Goal: Transaction & Acquisition: Purchase product/service

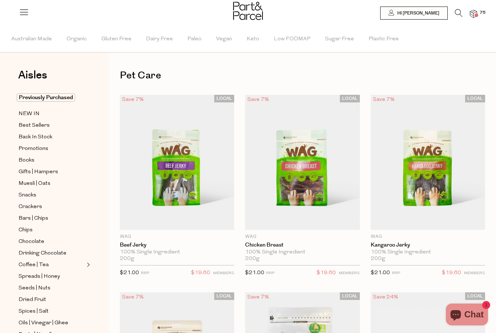
click at [478, 14] on span at bounding box center [476, 15] width 4 height 4
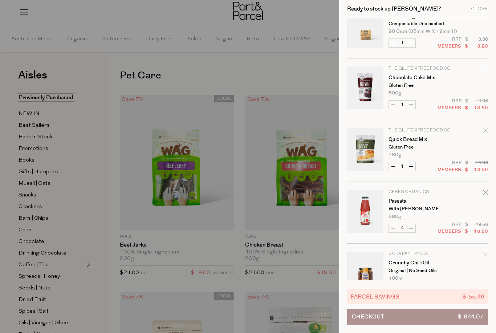
scroll to position [146, 0]
click at [410, 165] on button "Increase Quick Bread Mix" at bounding box center [410, 165] width 9 height 8
type input "2"
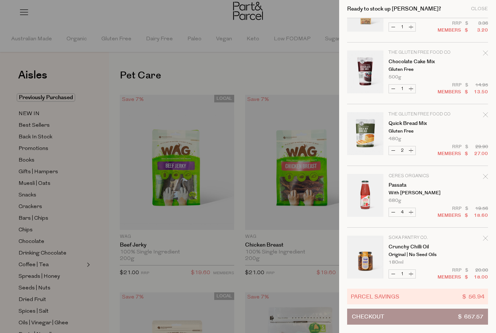
scroll to position [223, 0]
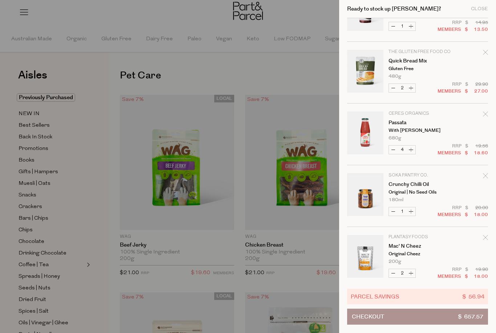
click at [485, 114] on icon "Remove Passata" at bounding box center [485, 113] width 5 height 5
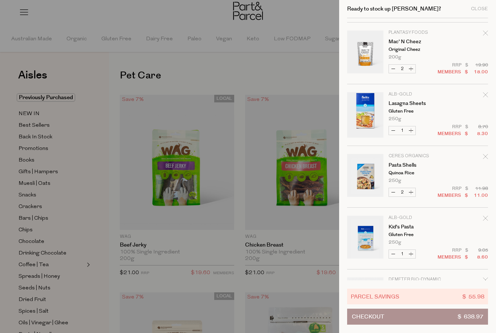
scroll to position [367, 0]
click at [400, 103] on link "Lasagna Sheets" at bounding box center [416, 102] width 56 height 5
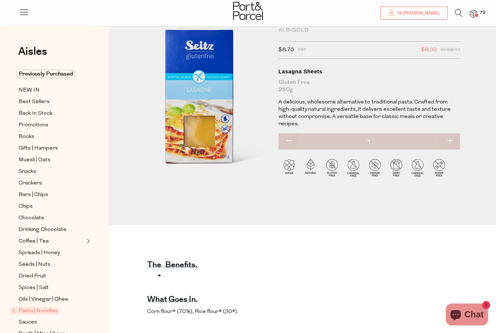
scroll to position [22, 0]
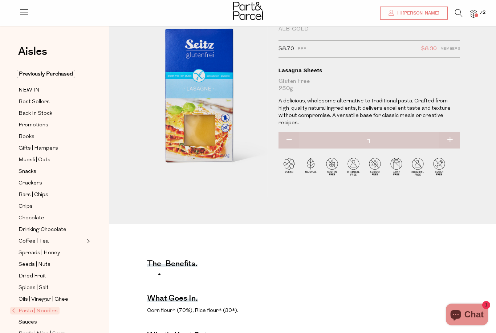
click at [451, 133] on button "button" at bounding box center [449, 140] width 21 height 16
type input "2"
click at [451, 132] on button "button" at bounding box center [449, 140] width 21 height 16
type input "3"
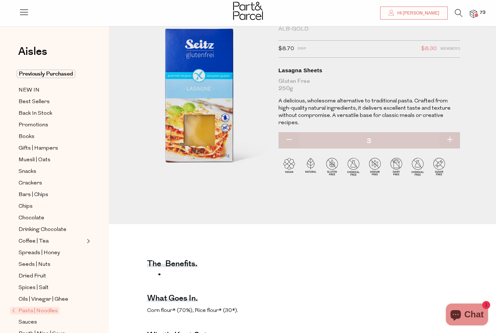
type input "3"
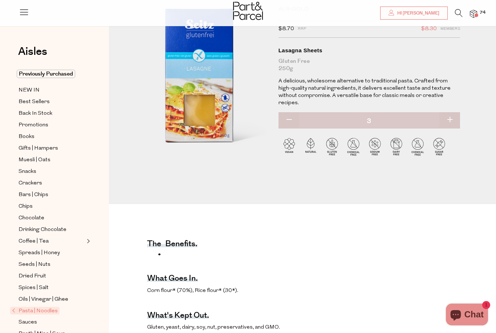
scroll to position [43, 0]
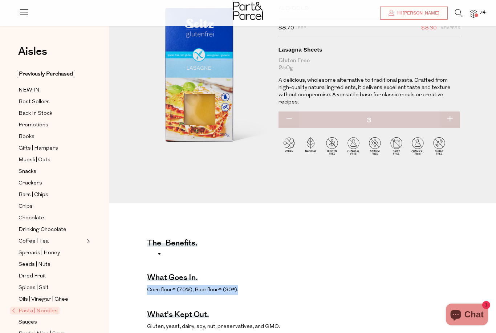
drag, startPoint x: 148, startPoint y: 290, endPoint x: 243, endPoint y: 287, distance: 95.5
click at [243, 287] on p "Corn flour* (70%), Rice flour* (30*)." at bounding box center [273, 290] width 253 height 10
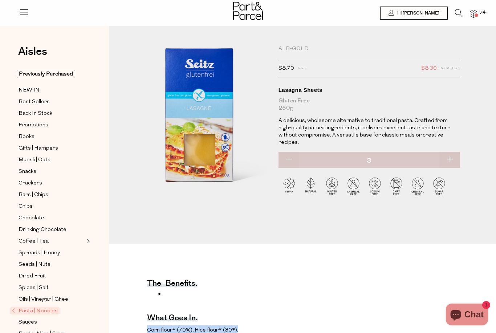
scroll to position [0, 0]
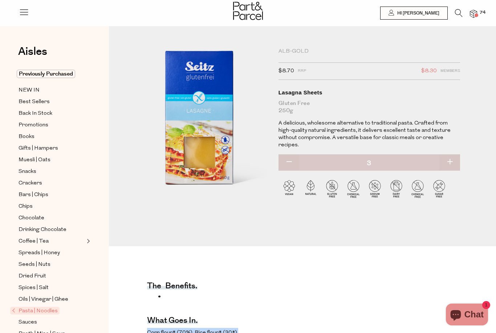
click at [477, 14] on img at bounding box center [473, 14] width 7 height 8
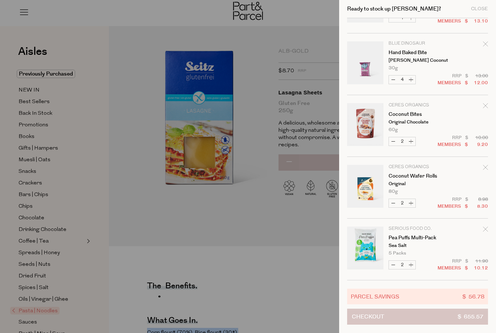
scroll to position [2391, 0]
click at [445, 319] on button "Checkout $ 655.57" at bounding box center [417, 316] width 141 height 16
